Goal: Check status

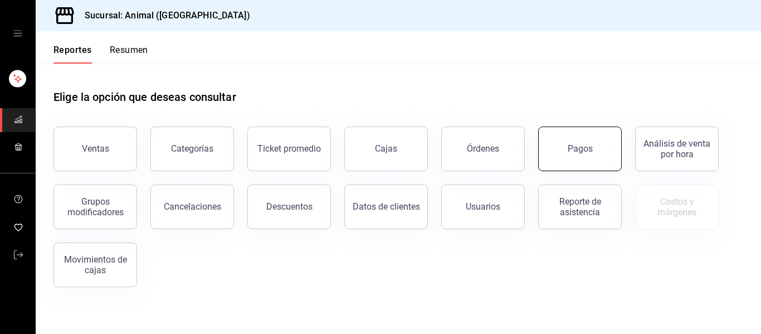
click at [572, 149] on div "Pagos" at bounding box center [580, 148] width 25 height 11
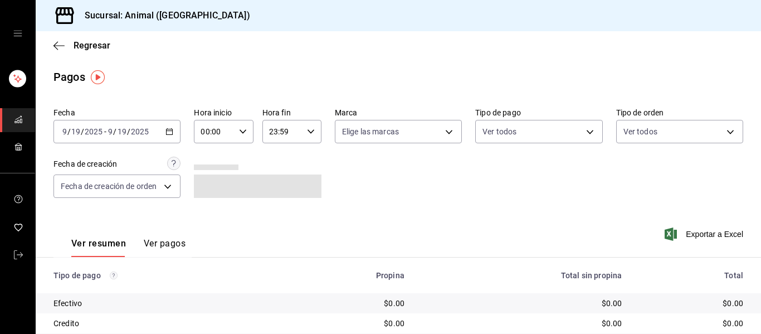
click at [242, 130] on \(Stroke\) "button" at bounding box center [243, 131] width 7 height 4
click at [202, 206] on button "02" at bounding box center [206, 213] width 25 height 22
type input "02:00"
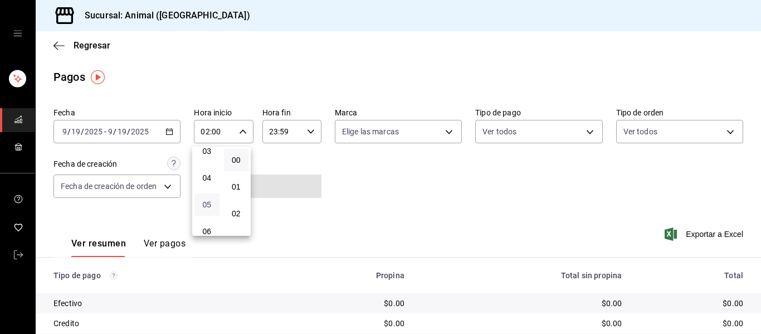
click at [211, 206] on span "05" at bounding box center [207, 204] width 12 height 9
type input "05:00"
click at [448, 134] on div at bounding box center [380, 167] width 761 height 334
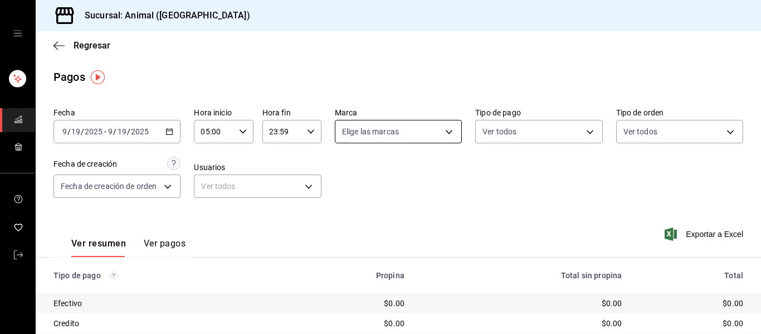
click at [445, 131] on body "Sucursal: Animal ([GEOGRAPHIC_DATA]) Regresar Pagos Fecha [DATE] [DATE] - [DATE…" at bounding box center [380, 167] width 761 height 334
click at [417, 168] on li "Ver todas" at bounding box center [403, 173] width 143 height 33
type input "96838179-8fbb-4073-aae3-1789726318c8"
checkbox input "true"
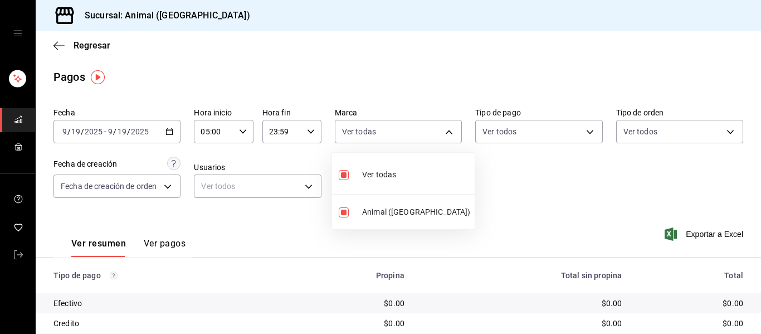
click at [485, 181] on div at bounding box center [380, 167] width 761 height 334
